Goal: Navigation & Orientation: Find specific page/section

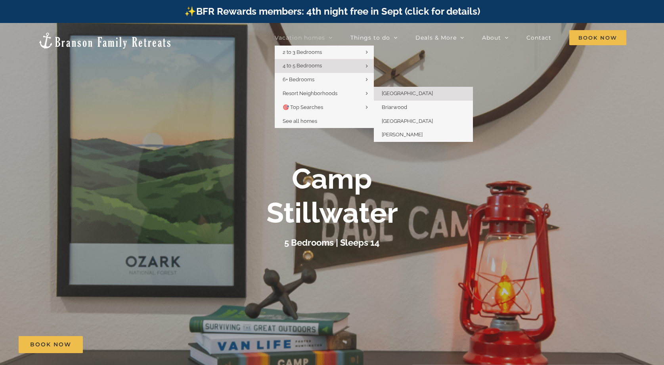
click at [404, 91] on span "[GEOGRAPHIC_DATA]" at bounding box center [407, 93] width 51 height 6
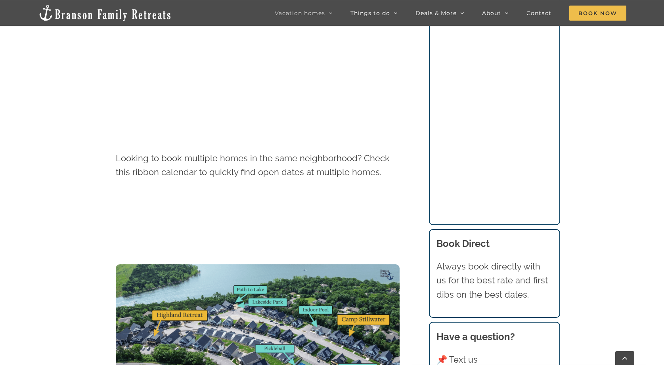
scroll to position [843, 0]
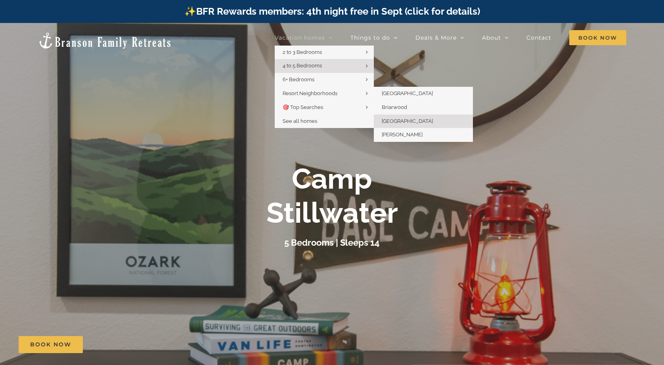
click at [399, 121] on span "[GEOGRAPHIC_DATA]" at bounding box center [407, 121] width 51 height 6
